Goal: Task Accomplishment & Management: Manage account settings

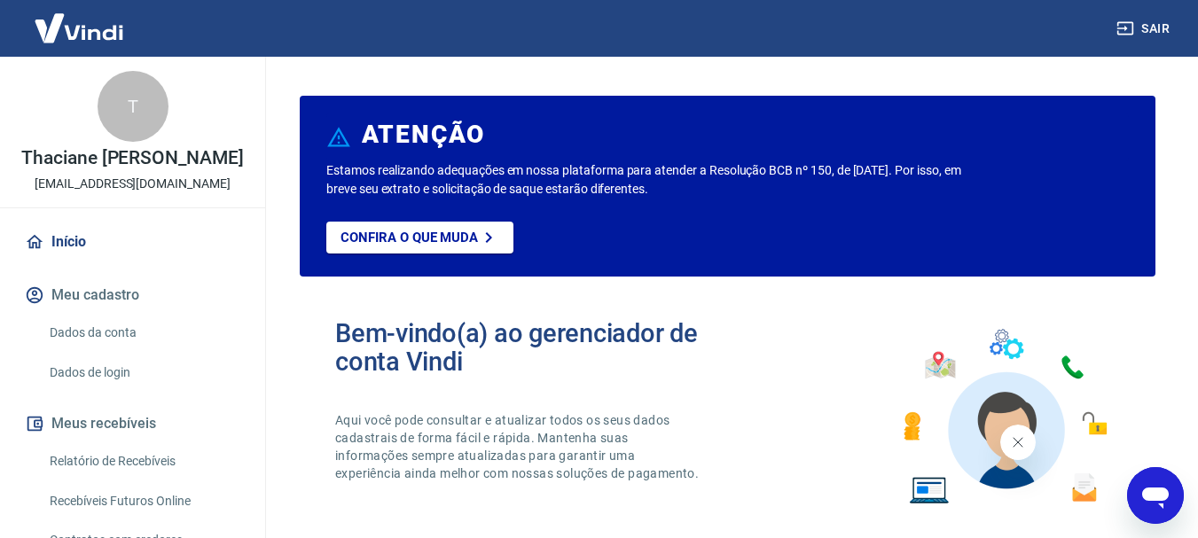
click at [102, 351] on link "Dados da conta" at bounding box center [143, 333] width 201 height 36
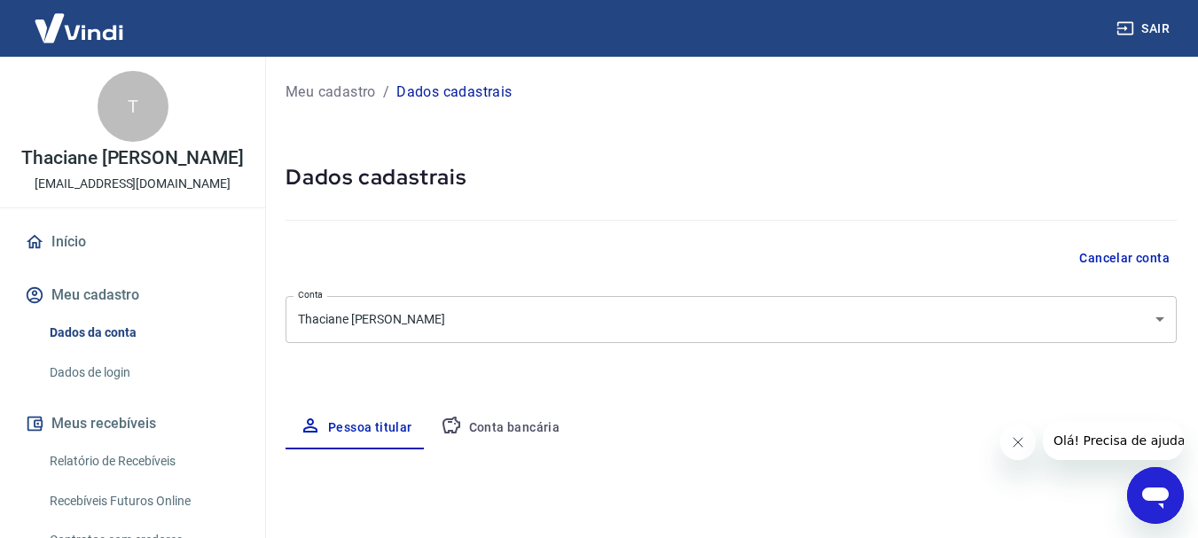
select select "SP"
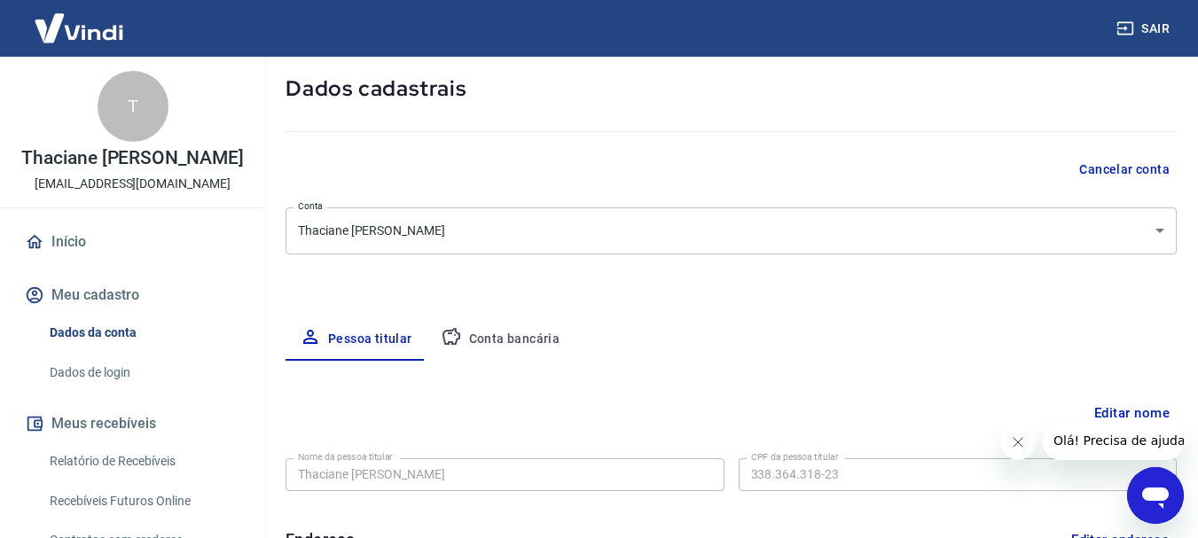
click at [519, 340] on button "Conta bancária" at bounding box center [500, 339] width 148 height 43
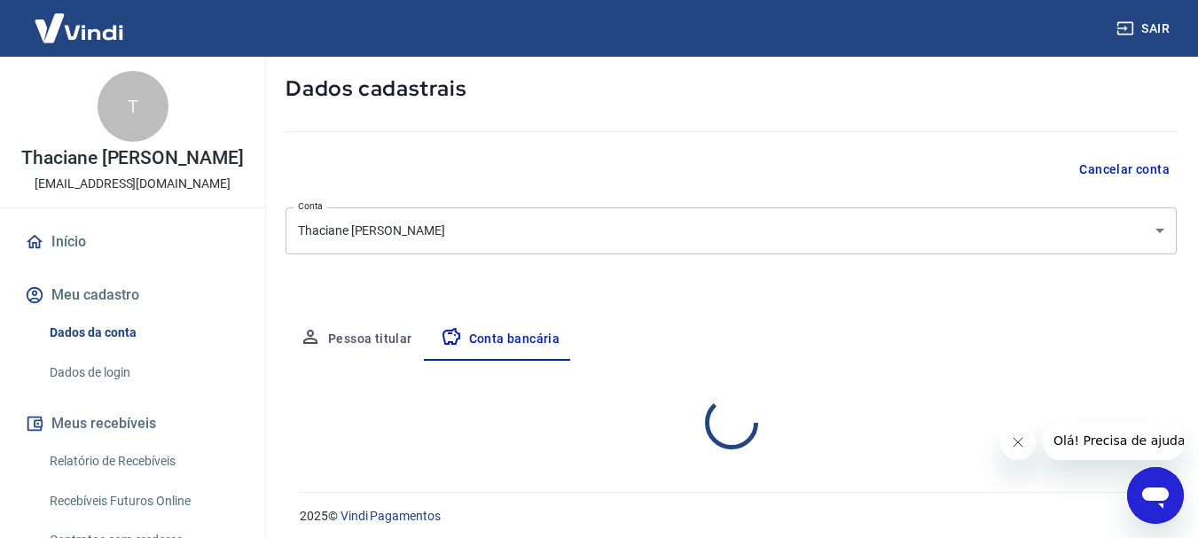
select select "1"
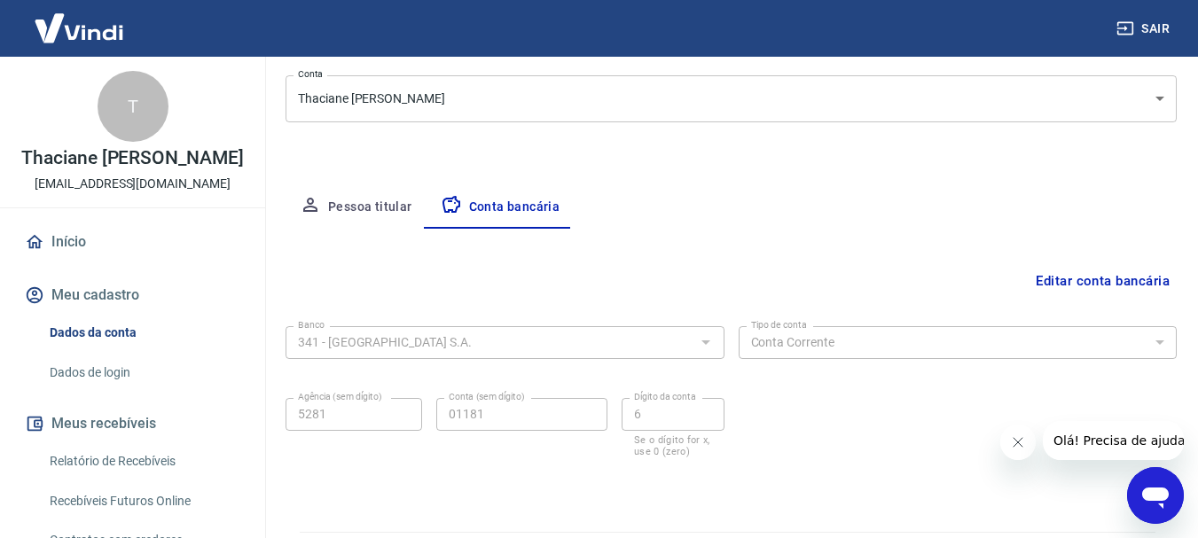
scroll to position [266, 0]
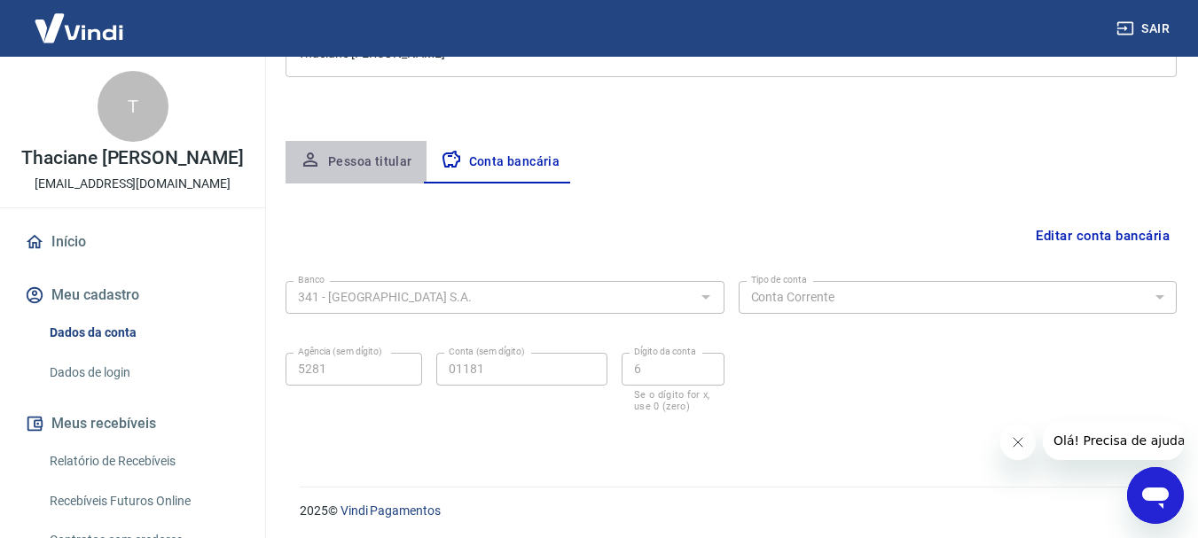
click at [383, 161] on button "Pessoa titular" at bounding box center [355, 162] width 141 height 43
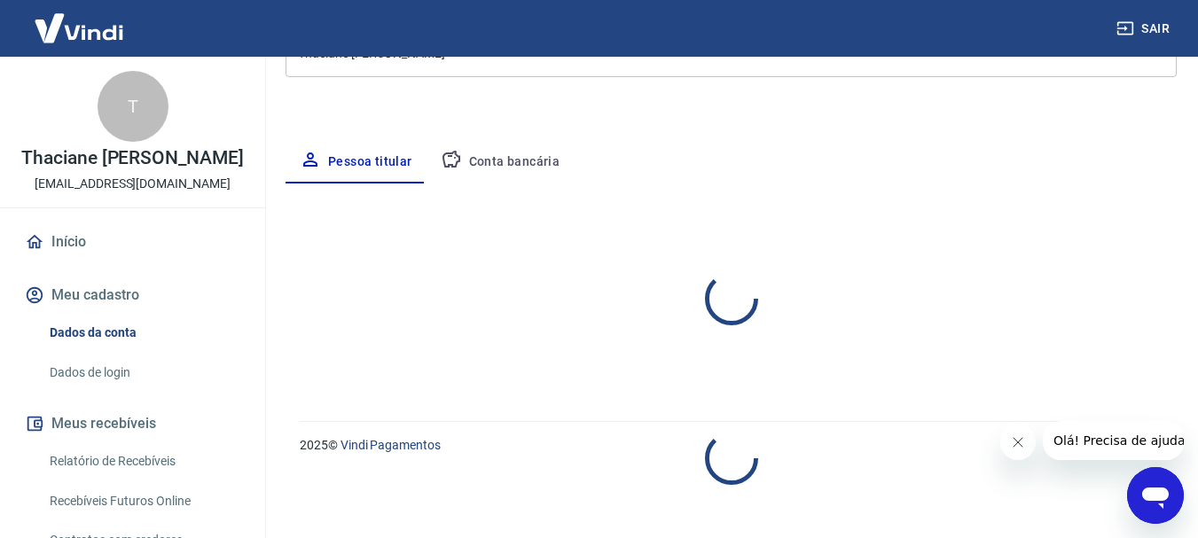
select select "SP"
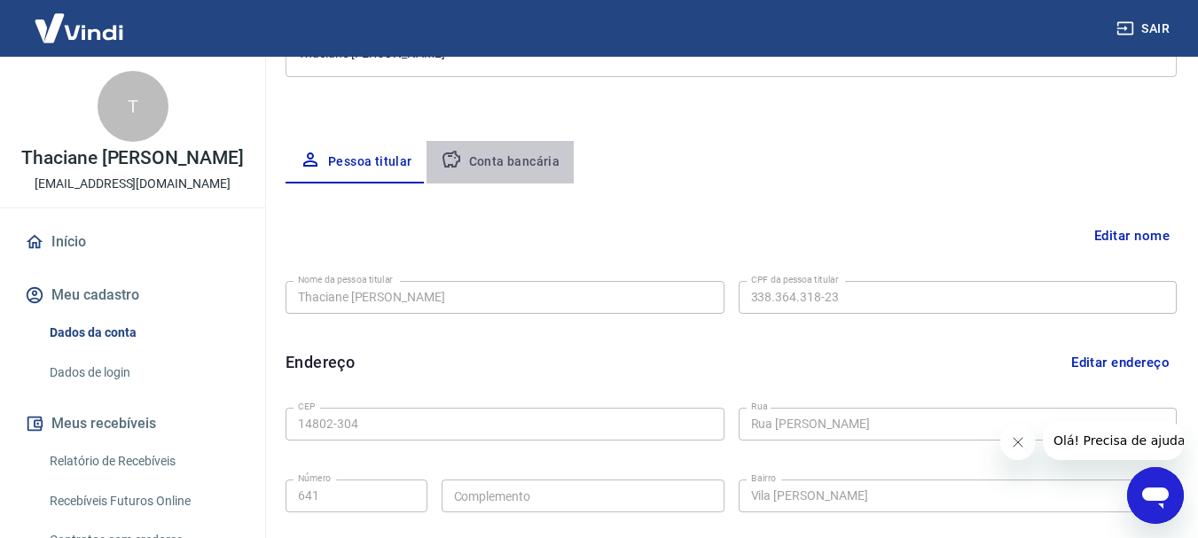
click at [506, 158] on button "Conta bancária" at bounding box center [500, 162] width 148 height 43
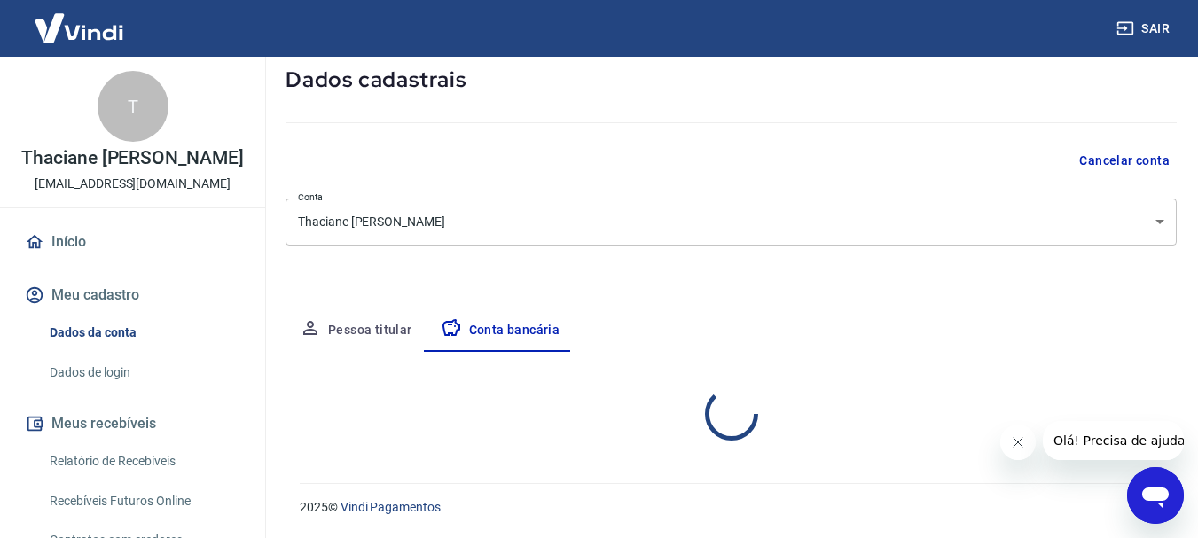
select select "1"
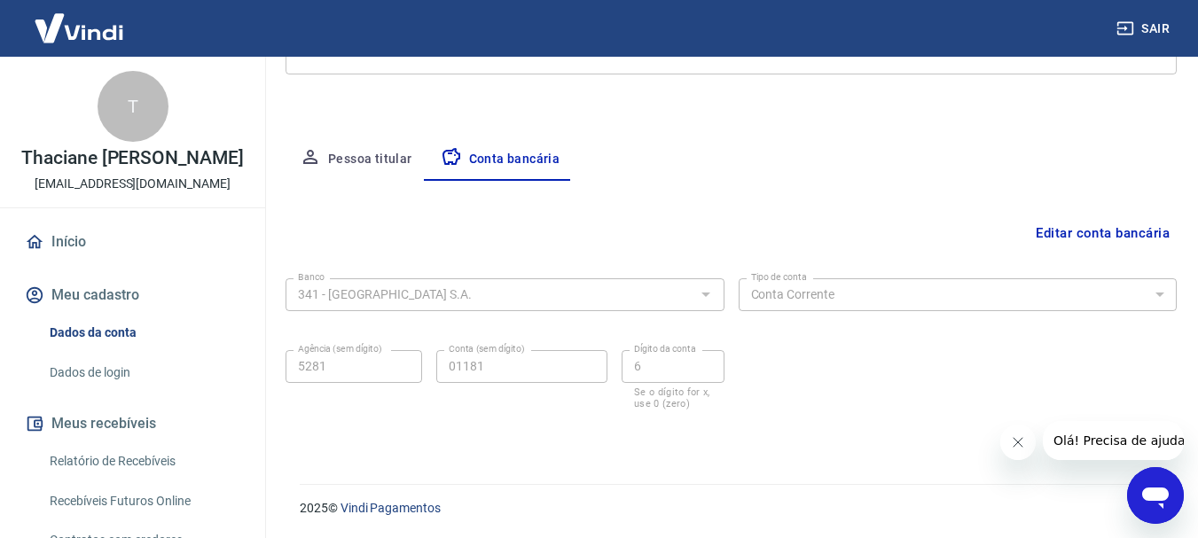
scroll to position [270, 0]
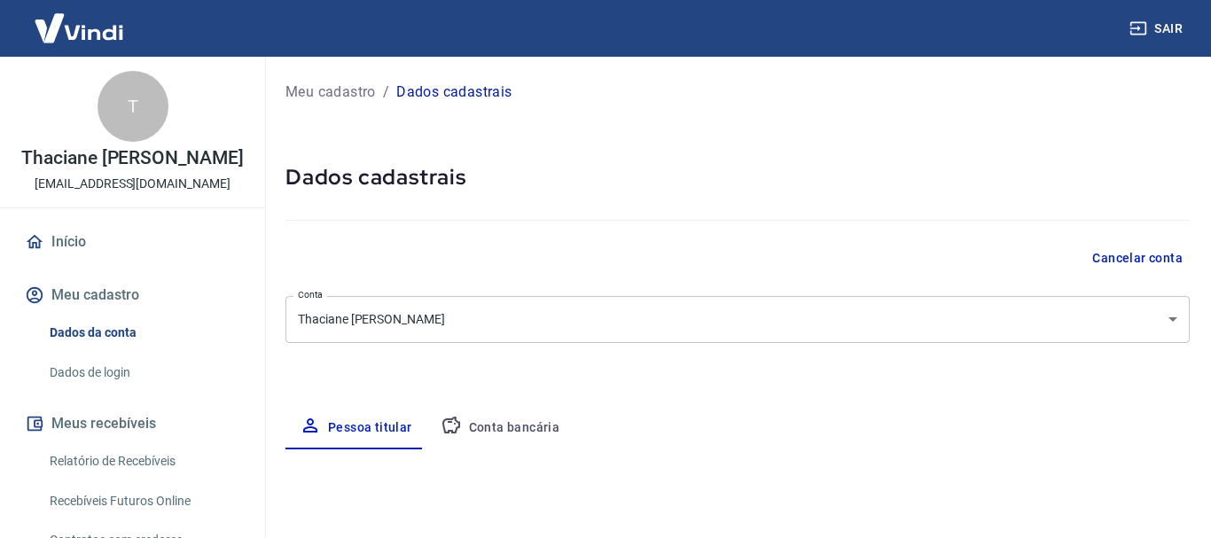
select select "SP"
